Goal: Task Accomplishment & Management: Use online tool/utility

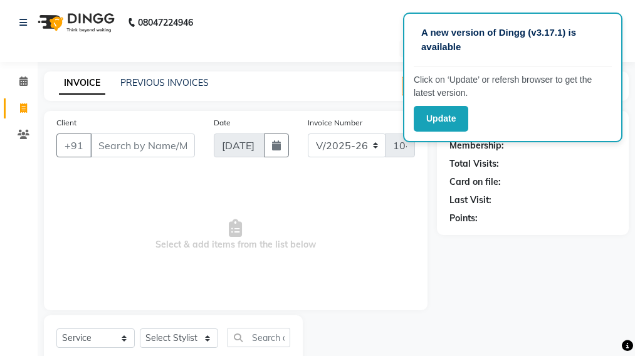
select select "7025"
select select "service"
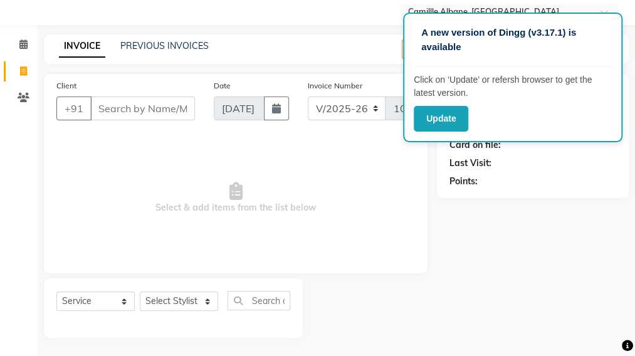
click at [167, 108] on input "Client" at bounding box center [142, 109] width 105 height 24
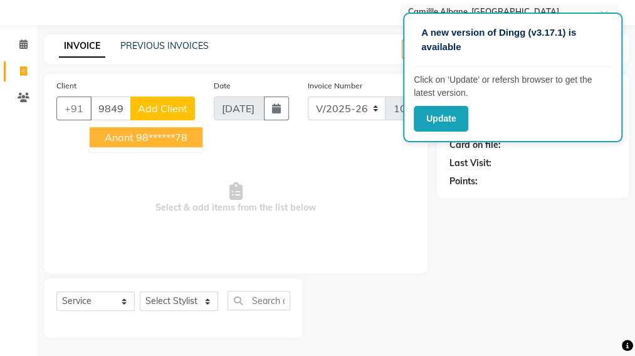
click at [187, 139] on ngb-highlight "98******78" at bounding box center [161, 137] width 51 height 13
type input "98******78"
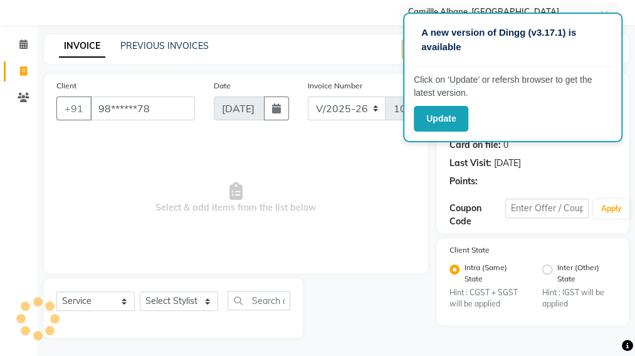
select select "1: Object"
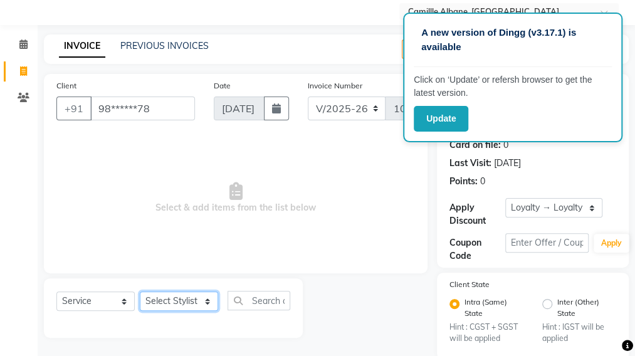
drag, startPoint x: 207, startPoint y: 298, endPoint x: 209, endPoint y: 317, distance: 19.6
click at [209, 317] on div "Select Service Product Membership Package Voucher Prepaid Gift Card Select Styl…" at bounding box center [173, 305] width 234 height 29
select select "57811"
click at [140, 292] on select "Select Stylist Admin Danish Dr, [PERSON_NAME] K T [PERSON_NAME] [PERSON_NAME]" at bounding box center [179, 301] width 78 height 19
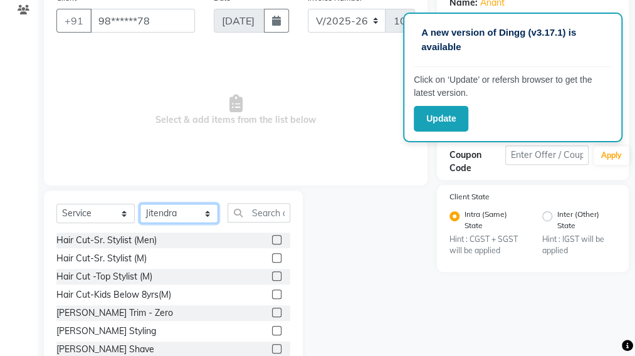
scroll to position [142, 0]
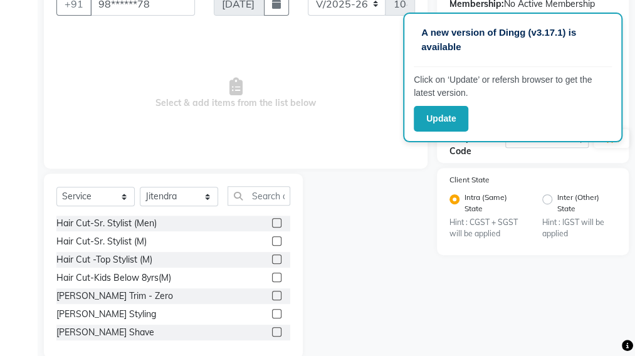
click at [272, 241] on label at bounding box center [276, 240] width 9 height 9
click at [272, 241] on input "checkbox" at bounding box center [276, 242] width 8 height 8
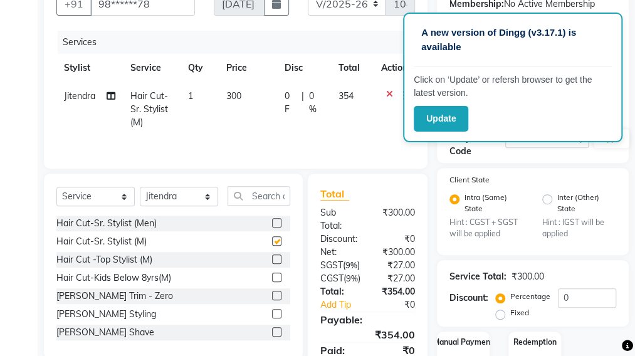
checkbox input "false"
click at [272, 328] on label at bounding box center [276, 331] width 9 height 9
click at [272, 329] on input "checkbox" at bounding box center [276, 333] width 8 height 8
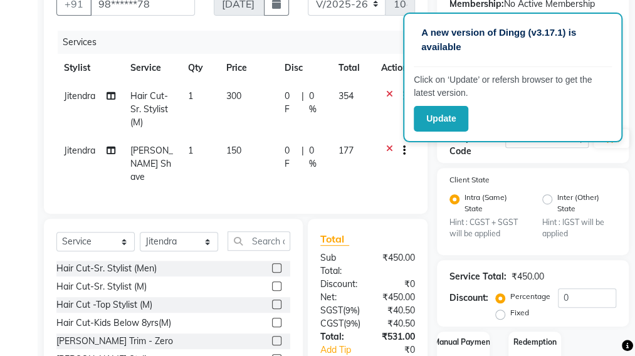
checkbox input "false"
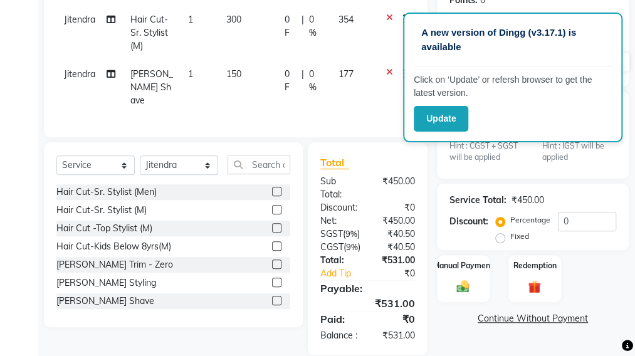
scroll to position [271, 0]
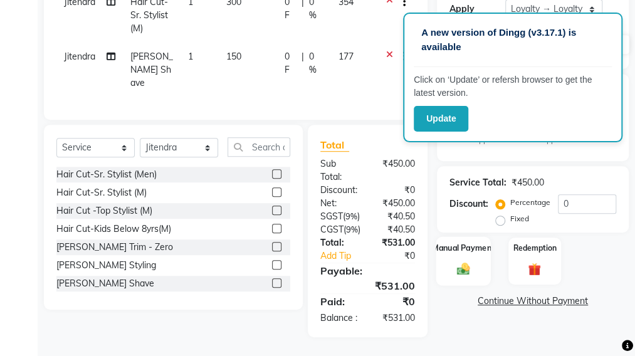
click at [456, 237] on div "Manual Payment" at bounding box center [463, 261] width 55 height 49
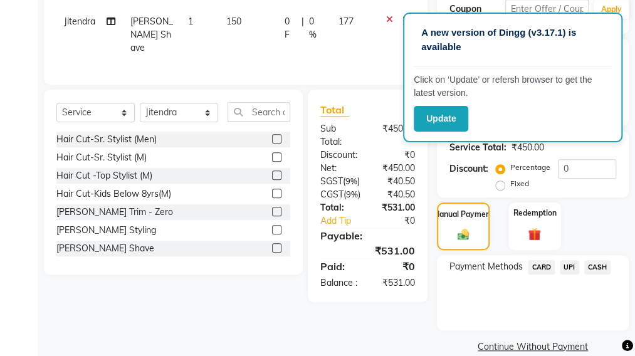
click at [568, 265] on span "UPI" at bounding box center [569, 267] width 19 height 14
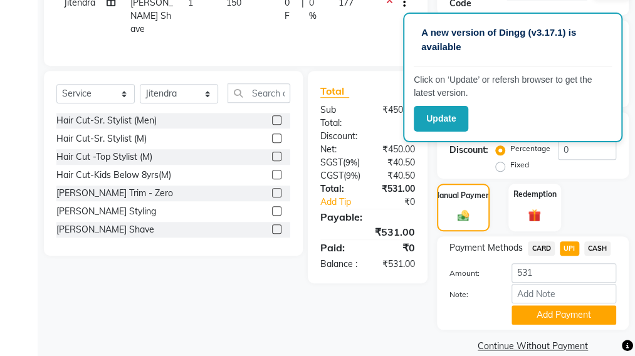
scroll to position [307, 0]
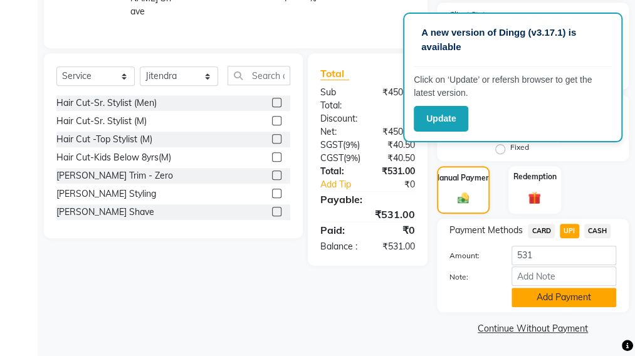
click at [579, 298] on button "Add Payment" at bounding box center [564, 297] width 105 height 19
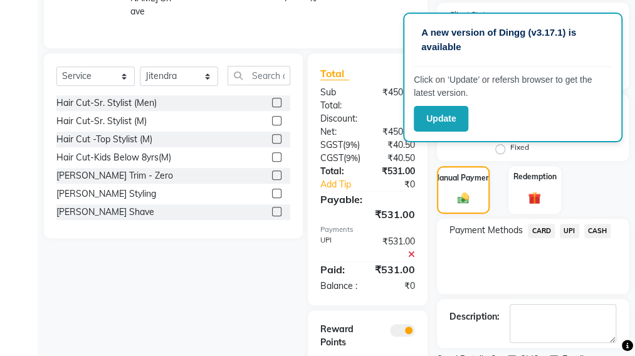
scroll to position [397, 0]
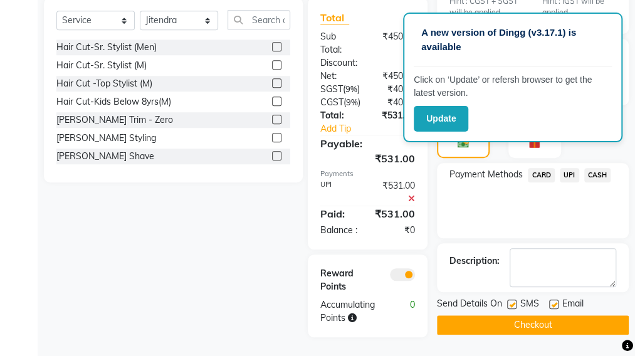
click at [555, 315] on button "Checkout" at bounding box center [533, 324] width 192 height 19
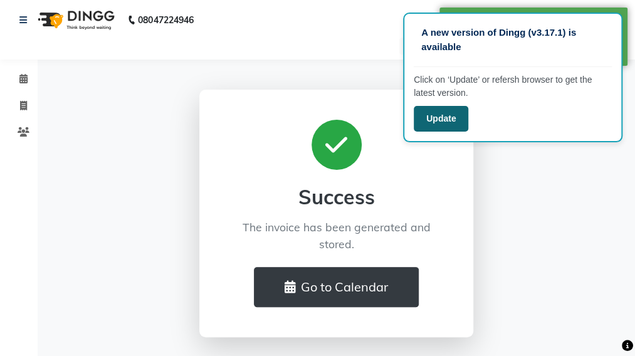
scroll to position [2, 0]
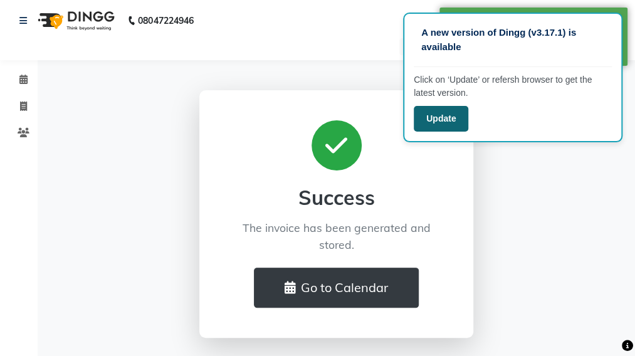
click at [431, 116] on button "Update" at bounding box center [441, 119] width 55 height 26
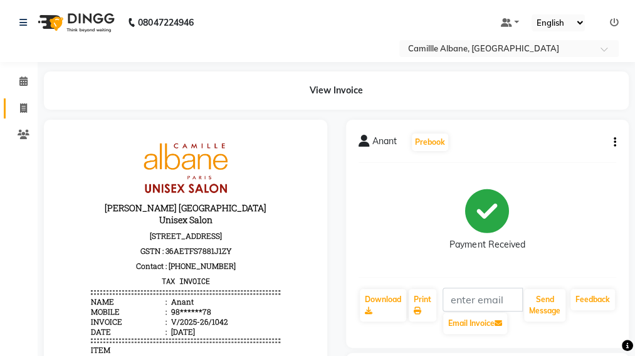
select select "7025"
select select "service"
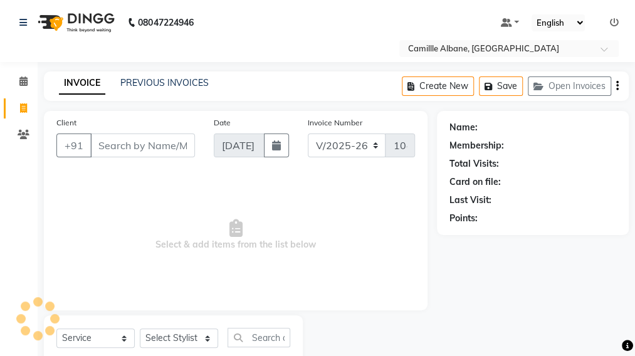
scroll to position [37, 0]
